Goal: Information Seeking & Learning: Learn about a topic

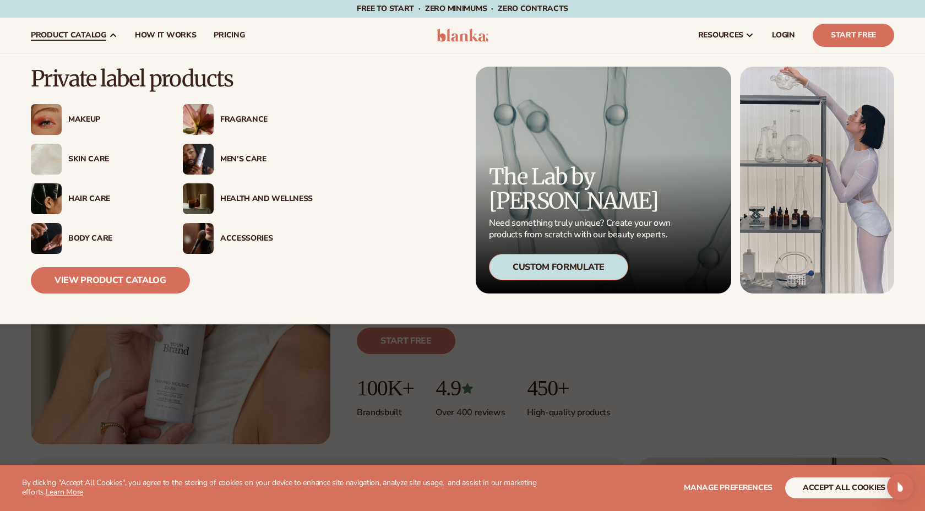
click at [94, 119] on div "Makeup" at bounding box center [114, 119] width 93 height 9
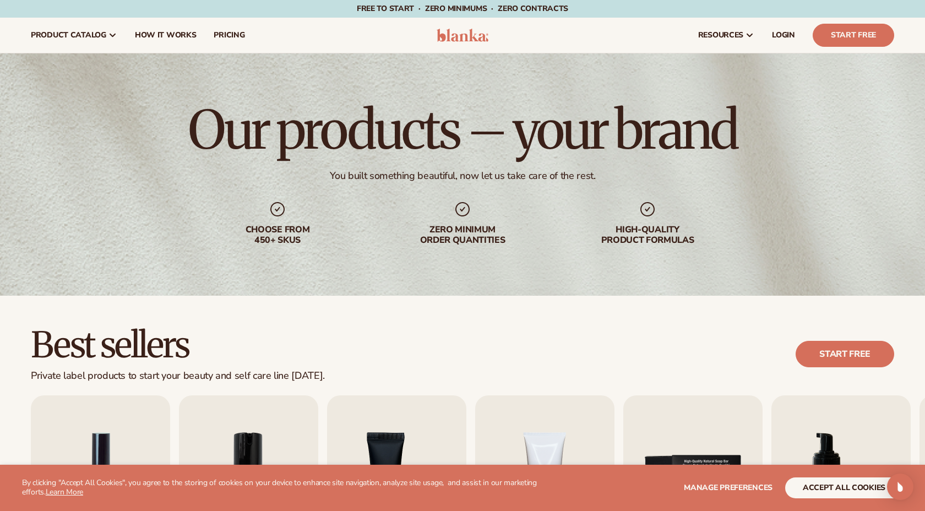
scroll to position [229, 0]
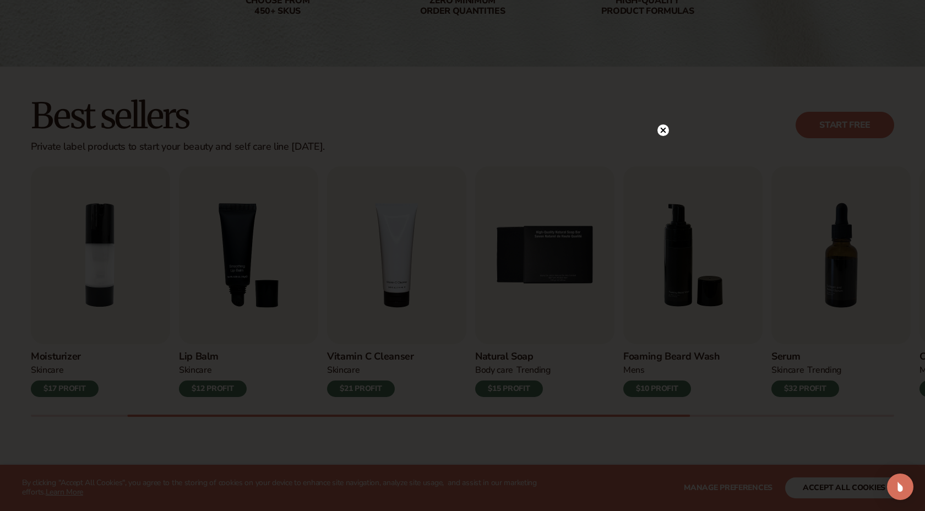
click at [665, 132] on icon at bounding box center [664, 130] width 6 height 6
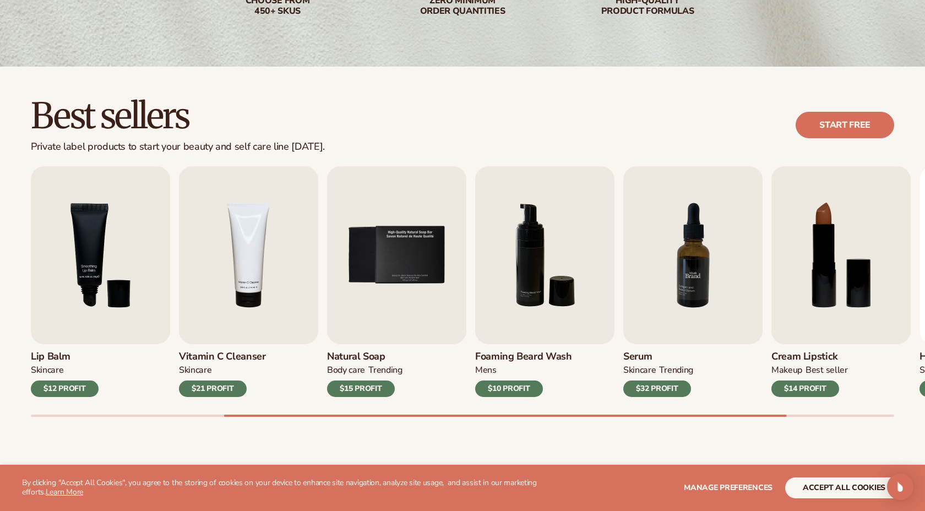
click at [660, 271] on img "7 / 9" at bounding box center [692, 255] width 139 height 178
click at [696, 303] on img "7 / 9" at bounding box center [692, 255] width 139 height 178
click at [647, 357] on h3 "Serum" at bounding box center [658, 357] width 70 height 12
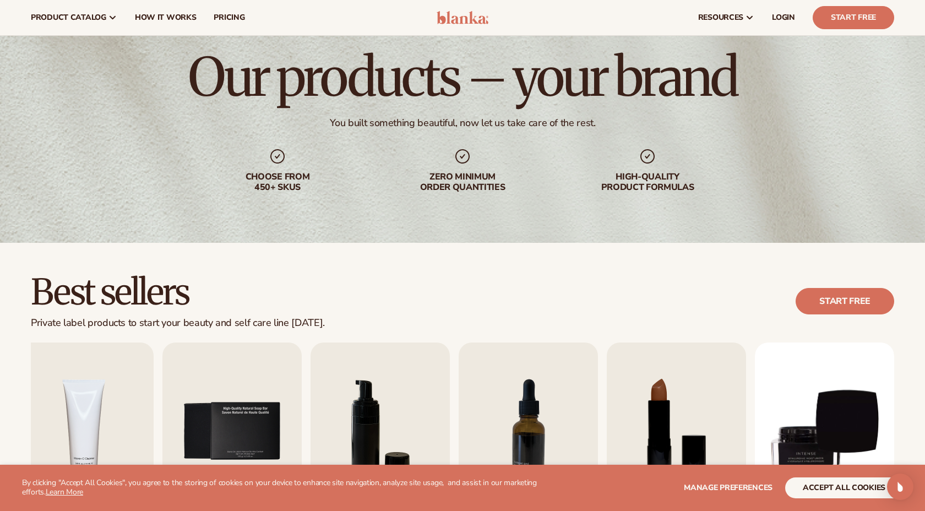
scroll to position [0, 0]
